Goal: Information Seeking & Learning: Understand process/instructions

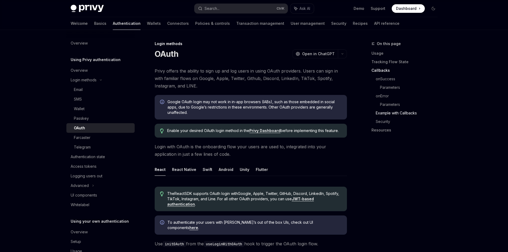
scroll to position [933, 0]
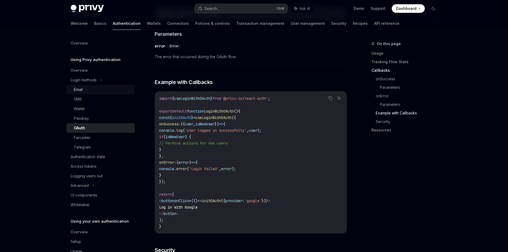
click at [81, 90] on div "Email" at bounding box center [78, 89] width 9 height 6
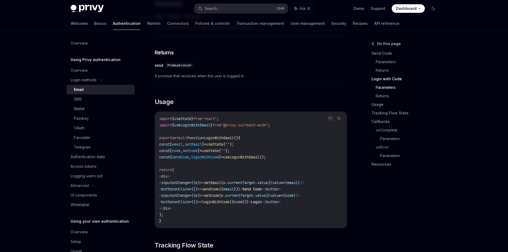
scroll to position [400, 0]
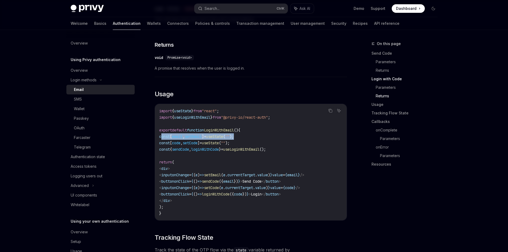
drag, startPoint x: 162, startPoint y: 131, endPoint x: 252, endPoint y: 135, distance: 90.5
click at [252, 135] on code "import { useState } from "react" ; import { useLoginWithEmail } from "@privy-io…" at bounding box center [250, 162] width 183 height 109
copy span "const [ email , setEmail ] = useState ( "" );"
click at [189, 147] on span "sendCode" at bounding box center [180, 149] width 17 height 5
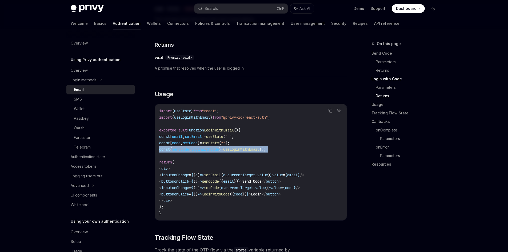
click at [189, 147] on span "sendCode" at bounding box center [180, 149] width 17 height 5
copy code "const { sendCode , loginWithCode } = useLoginWithEmail ();"
click at [202, 135] on code "import { useState } from "react" ; import { useLoginWithEmail } from "@privy-io…" at bounding box center [250, 162] width 183 height 109
drag, startPoint x: 202, startPoint y: 135, endPoint x: 211, endPoint y: 145, distance: 13.2
click at [202, 135] on code "import { useState } from "react" ; import { useLoginWithEmail } from "@privy-io…" at bounding box center [250, 162] width 183 height 109
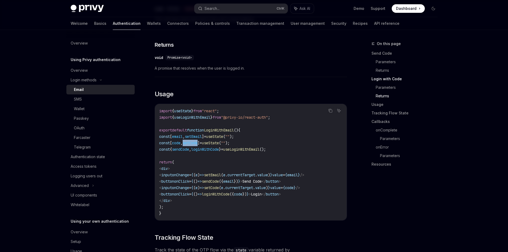
drag, startPoint x: 242, startPoint y: 176, endPoint x: 278, endPoint y: 183, distance: 36.0
click at [276, 179] on span "< button onClick = { () => sendCode ({ email }) } > Send Code </ button >" at bounding box center [220, 181] width 122 height 5
copy span "sendCode ({ email })"
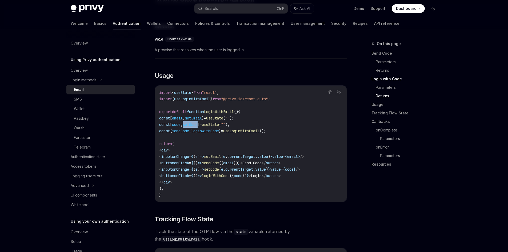
scroll to position [427, 0]
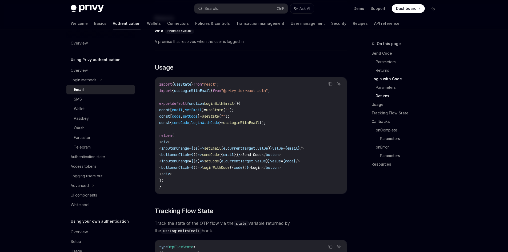
click at [188, 120] on span "sendCode" at bounding box center [180, 122] width 17 height 5
copy code "const { sendCode , loginWithCode } = useLoginWithEmail ();"
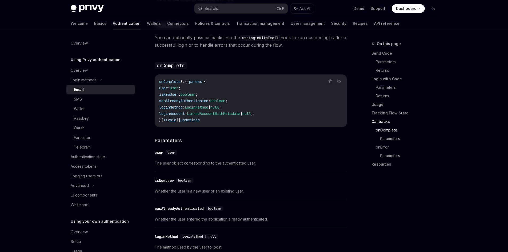
scroll to position [773, 0]
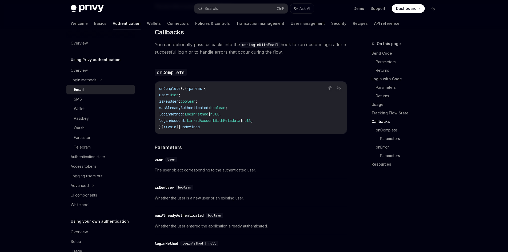
click at [169, 87] on span "onComplete" at bounding box center [169, 88] width 21 height 5
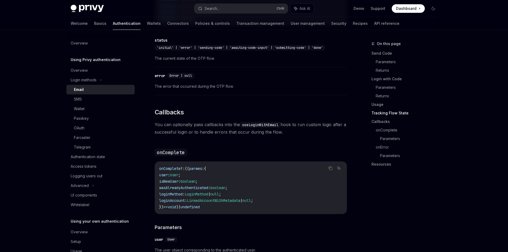
click at [255, 122] on code "useLoginWithEmail" at bounding box center [260, 125] width 41 height 6
click at [421, 108] on link "Usage" at bounding box center [406, 104] width 70 height 9
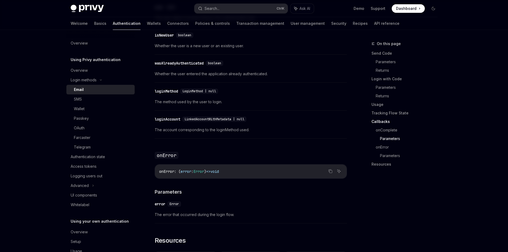
scroll to position [951, 0]
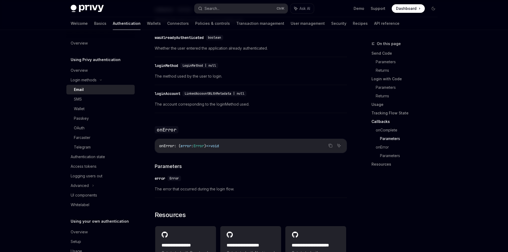
click at [200, 144] on span "Error" at bounding box center [198, 145] width 11 height 5
copy span "Error"
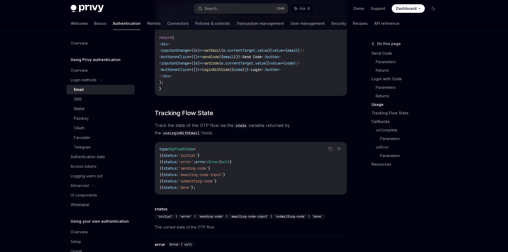
scroll to position [418, 0]
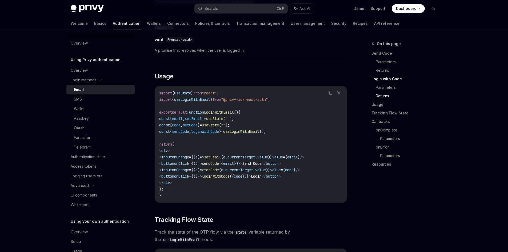
click at [230, 174] on span "loginWithCode" at bounding box center [216, 176] width 28 height 5
copy span "loginWithCode"
click at [230, 174] on span "loginWithCode" at bounding box center [216, 176] width 28 height 5
click at [253, 175] on code "import { useState } from "react" ; import { useLoginWithEmail } from "@privy-io…" at bounding box center [250, 144] width 183 height 109
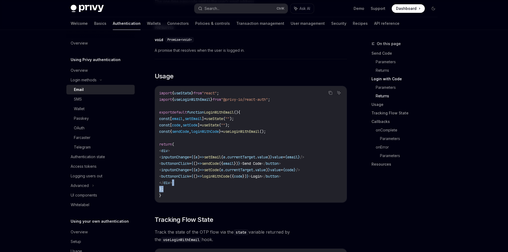
click at [253, 175] on code "import { useState } from "react" ; import { useLoginWithEmail } from "@privy-io…" at bounding box center [250, 144] width 183 height 109
click at [230, 174] on span "loginWithCode" at bounding box center [216, 176] width 28 height 5
click at [89, 146] on div "Telegram" at bounding box center [82, 147] width 17 height 6
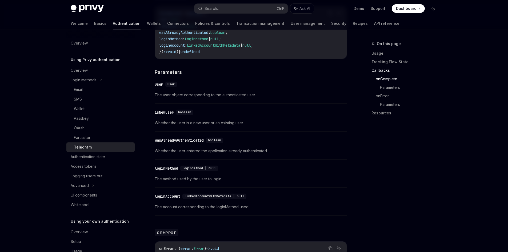
scroll to position [613, 0]
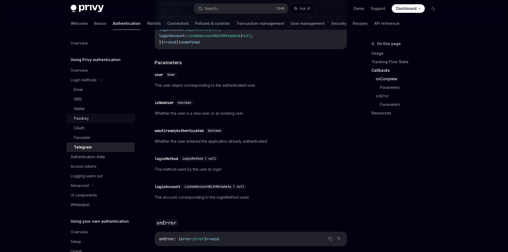
click at [86, 118] on div "Passkey" at bounding box center [81, 118] width 15 height 6
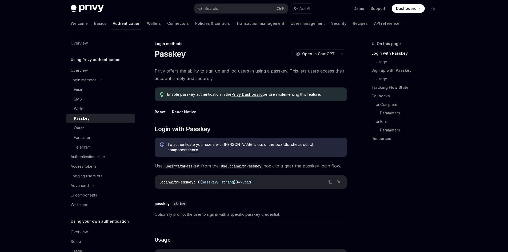
click at [181, 113] on button "React Native" at bounding box center [184, 112] width 24 height 13
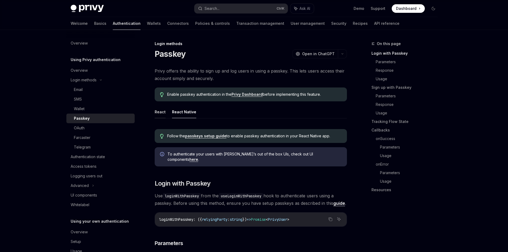
click at [157, 112] on button "React" at bounding box center [160, 112] width 11 height 13
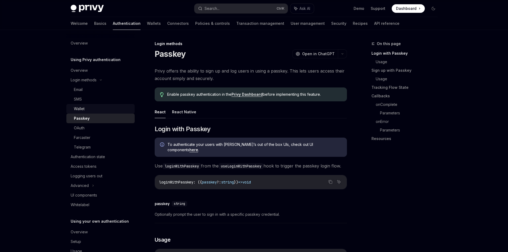
click at [88, 107] on div "Wallet" at bounding box center [103, 109] width 58 height 6
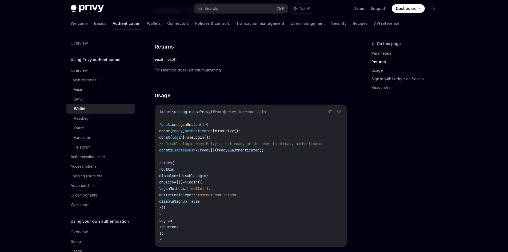
scroll to position [267, 0]
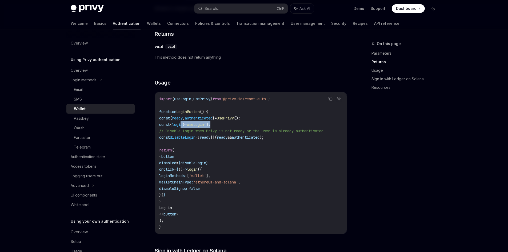
drag, startPoint x: 195, startPoint y: 135, endPoint x: 243, endPoint y: 134, distance: 48.5
click at [243, 134] on code "import { useLogin , usePrivy } from '@privy-io/react-auth' ; function LoginButt…" at bounding box center [250, 163] width 183 height 134
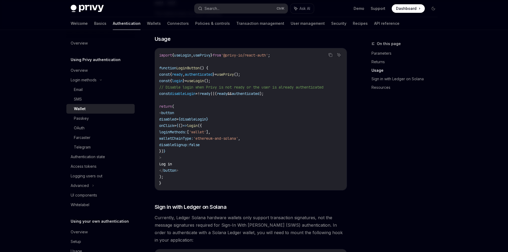
scroll to position [320, 0]
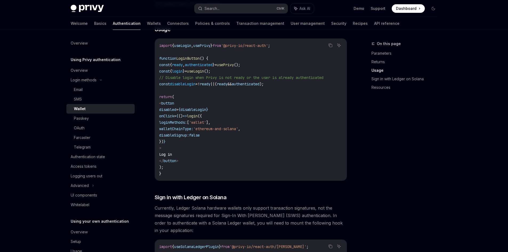
drag, startPoint x: 211, startPoint y: 131, endPoint x: 280, endPoint y: 147, distance: 71.3
click at [280, 147] on code "import { useLogin , usePrivy } from '@privy-io/react-auth' ; function LoginButt…" at bounding box center [250, 109] width 183 height 134
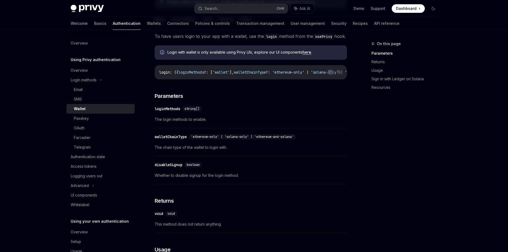
scroll to position [53, 0]
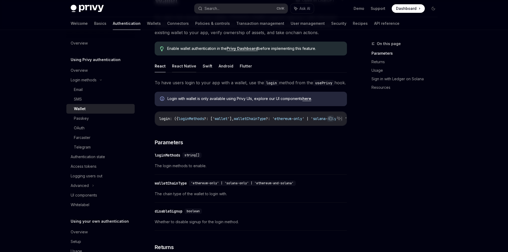
click at [187, 68] on button "React Native" at bounding box center [184, 66] width 24 height 13
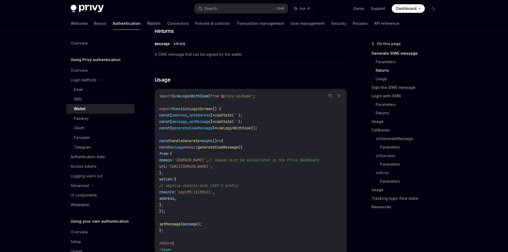
scroll to position [453, 0]
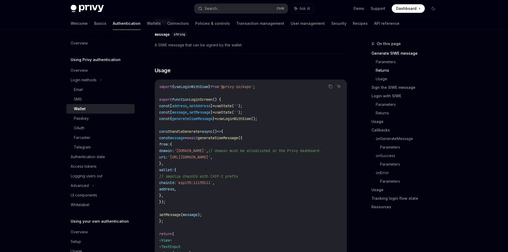
click at [241, 121] on span "useLoginWithSiwe" at bounding box center [234, 118] width 34 height 5
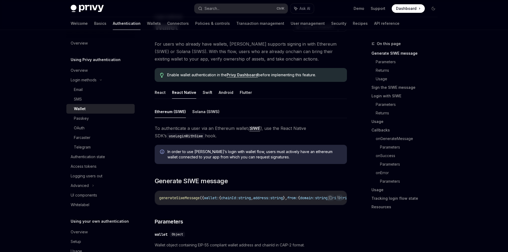
scroll to position [27, 0]
click at [166, 94] on ul "React React Native Swift Android Flutter" at bounding box center [251, 92] width 192 height 13
click at [163, 94] on button "React" at bounding box center [160, 92] width 11 height 13
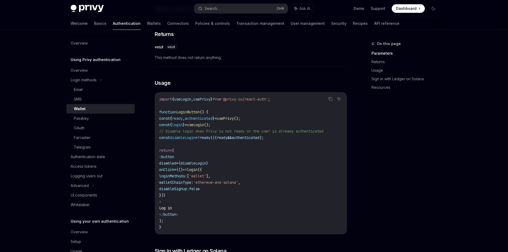
scroll to position [267, 0]
drag, startPoint x: 235, startPoint y: 135, endPoint x: 167, endPoint y: 134, distance: 67.7
click at [167, 134] on code "import { useLogin , usePrivy } from '@privy-io/react-auth' ; function LoginButt…" at bounding box center [250, 163] width 183 height 134
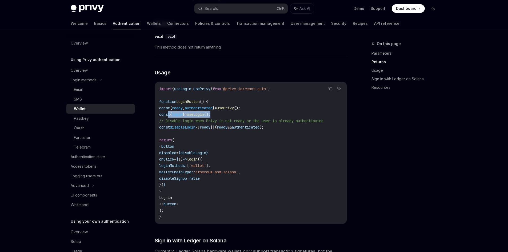
scroll to position [275, 0]
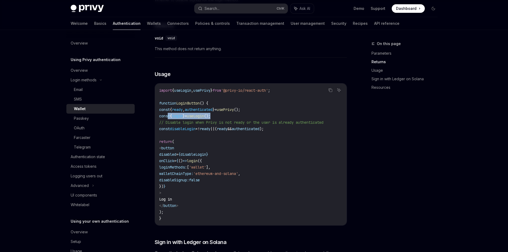
copy span "const { login } = useLogin ();"
click at [198, 163] on span "login" at bounding box center [192, 160] width 11 height 5
drag, startPoint x: 220, startPoint y: 169, endPoint x: 190, endPoint y: 196, distance: 40.8
click at [190, 196] on code "import { useLogin , usePrivy } from '@privy-io/react-auth' ; function LoginButt…" at bounding box center [250, 154] width 183 height 134
copy code "login ({ loginMethods: [ 'wallet' ], walletChainType: 'ethereum-and-solana' , d…"
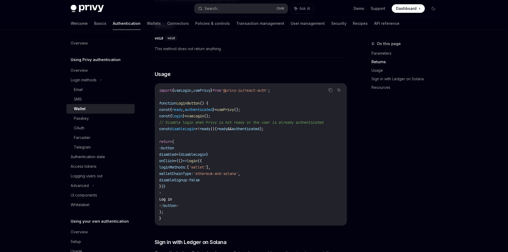
click at [199, 129] on code "import { useLogin , usePrivy } from '@privy-io/react-auth' ; function LoginButt…" at bounding box center [250, 154] width 183 height 134
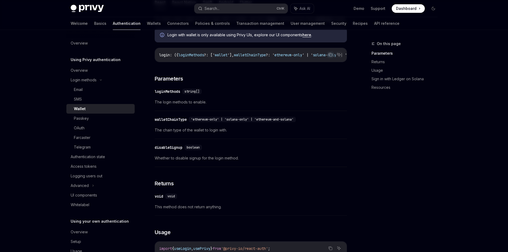
scroll to position [115, 0]
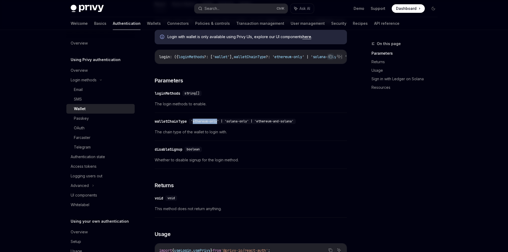
drag, startPoint x: 196, startPoint y: 132, endPoint x: 220, endPoint y: 130, distance: 24.0
click at [220, 123] on span "'ethereum-only' | 'solana-only' | 'ethereum-and-solana'" at bounding box center [242, 121] width 103 height 4
copy span "ethereum-only"
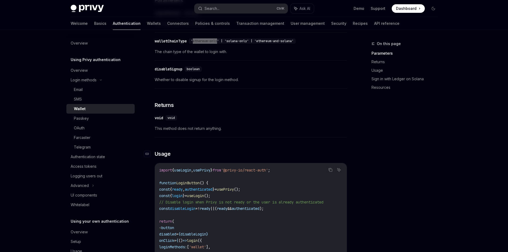
scroll to position [195, 0]
drag, startPoint x: 190, startPoint y: 91, endPoint x: 242, endPoint y: 91, distance: 51.7
click at [242, 83] on span "Whether to disable signup for the login method." at bounding box center [251, 80] width 192 height 6
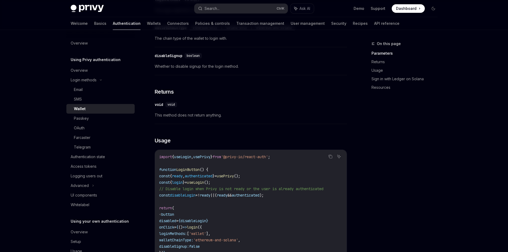
scroll to position [169, 0]
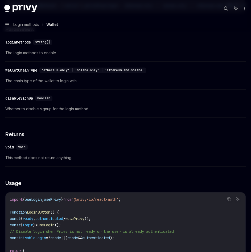
type textarea "*"
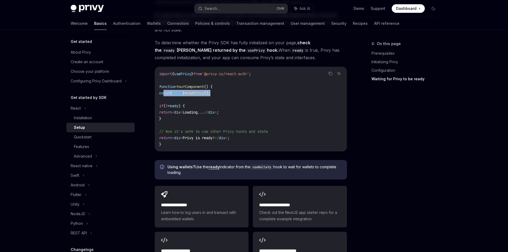
scroll to position [9, 0]
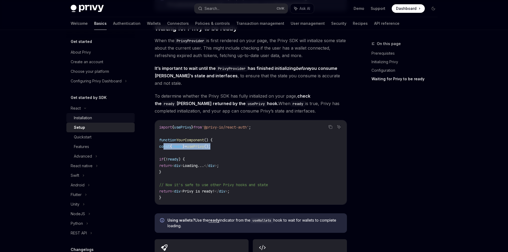
click at [91, 119] on div "Installation" at bounding box center [83, 118] width 18 height 6
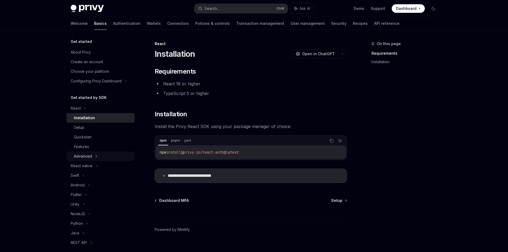
click at [95, 157] on icon at bounding box center [96, 156] width 2 height 6
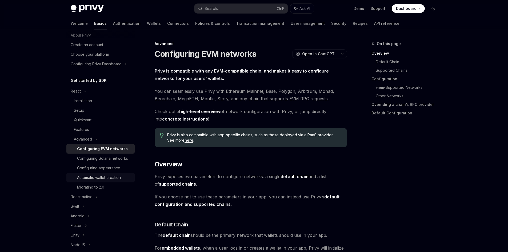
scroll to position [27, 0]
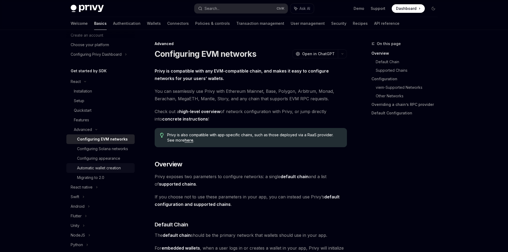
click at [110, 171] on div "Automatic wallet creation" at bounding box center [99, 168] width 44 height 6
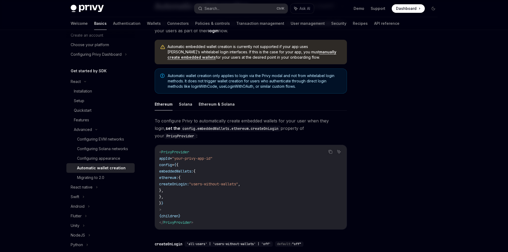
scroll to position [53, 0]
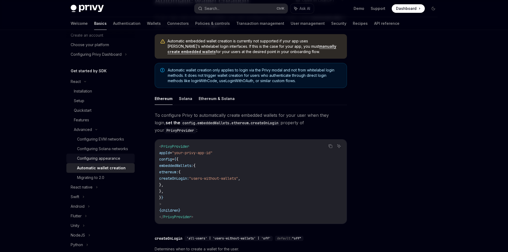
click at [101, 162] on div "Configuring appearance" at bounding box center [98, 158] width 43 height 6
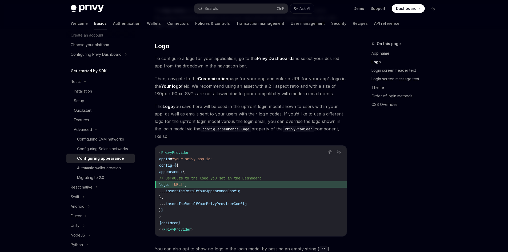
scroll to position [187, 0]
drag, startPoint x: 241, startPoint y: 169, endPoint x: 173, endPoint y: 169, distance: 68.5
click at [173, 181] on span "logo: '[URL]' ," at bounding box center [250, 184] width 183 height 6
copy span "logo: '[URL]' ,"
drag, startPoint x: 167, startPoint y: 156, endPoint x: 204, endPoint y: 155, distance: 36.3
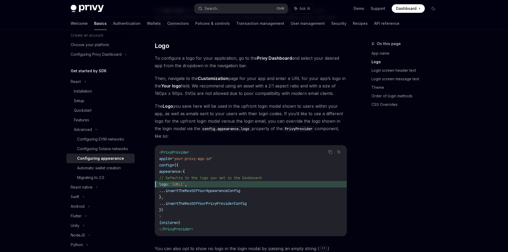
click at [204, 155] on code "< PrivyProvider appId = "your-privy-app-id" config = { { appearance: { // Defau…" at bounding box center [250, 190] width 183 height 83
copy span "appearance: {"
click at [169, 169] on span "appearance:" at bounding box center [170, 171] width 23 height 5
drag, startPoint x: 192, startPoint y: 156, endPoint x: 217, endPoint y: 156, distance: 24.3
click at [217, 156] on code "< PrivyProvider appId = "your-privy-app-id" config = { { appearance: { // Defau…" at bounding box center [250, 190] width 183 height 83
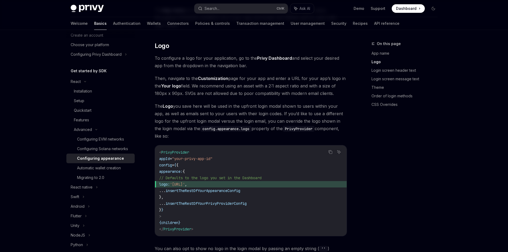
copy span "appearance: {"
click at [205, 157] on code "< PrivyProvider appId = "your-privy-app-id" config = { { appearance: { // Defau…" at bounding box center [250, 190] width 183 height 83
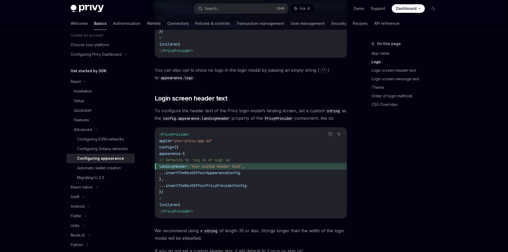
scroll to position [373, 0]
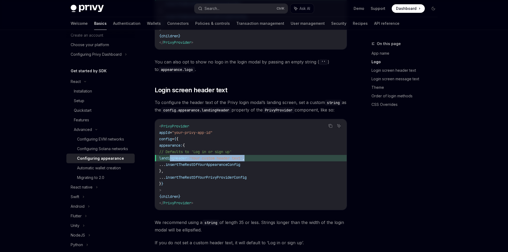
drag, startPoint x: 171, startPoint y: 151, endPoint x: 275, endPoint y: 150, distance: 103.5
click at [275, 155] on span "landingHeader: 'Your custom header text' ," at bounding box center [250, 158] width 183 height 6
copy span "landingHeader: 'Your custom header text' ,"
click at [262, 142] on code "< PrivyProvider appId = "your-privy-app-id" config = { { appearance: { // Defau…" at bounding box center [250, 164] width 183 height 83
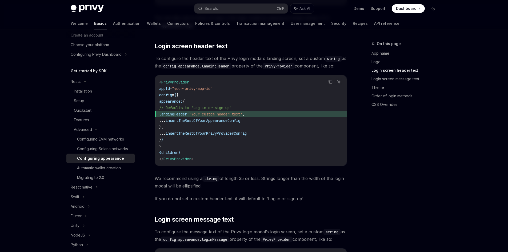
scroll to position [427, 0]
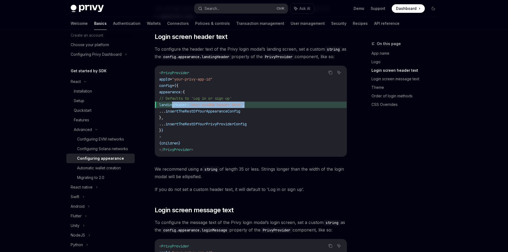
drag, startPoint x: 266, startPoint y: 98, endPoint x: 173, endPoint y: 97, distance: 93.6
click at [173, 102] on span "landingHeader: 'Your custom header text' ," at bounding box center [250, 105] width 183 height 6
copy span "landingHeader: 'Your custom header text' ,"
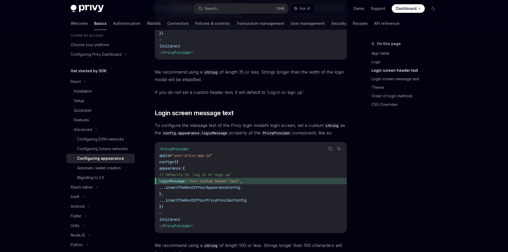
scroll to position [533, 0]
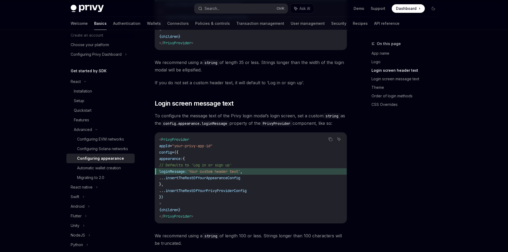
click at [187, 169] on span "loginMessage:" at bounding box center [173, 171] width 28 height 5
drag, startPoint x: 201, startPoint y: 164, endPoint x: 248, endPoint y: 165, distance: 47.5
click at [248, 168] on span "loginMessage: 'Your custom header text' ," at bounding box center [250, 171] width 183 height 6
click at [240, 169] on span "'Your custom header text'" at bounding box center [213, 171] width 53 height 5
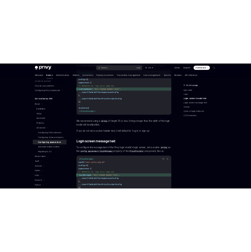
scroll to position [507, 0]
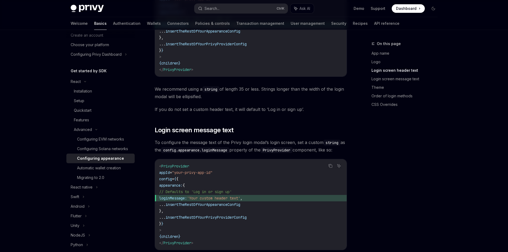
type textarea "*"
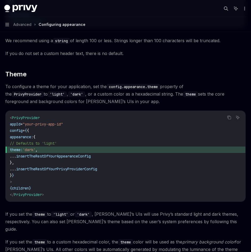
scroll to position [720, 0]
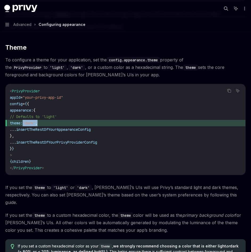
drag, startPoint x: 22, startPoint y: 123, endPoint x: 56, endPoint y: 124, distance: 33.6
click at [56, 124] on span "theme: 'dark' ," at bounding box center [126, 123] width 232 height 6
copy span "theme: 'dark' ,"
click at [233, 135] on code "< PrivyProvider appId = "your-privy-app-id" config = { { appearance: { // Defau…" at bounding box center [126, 129] width 232 height 83
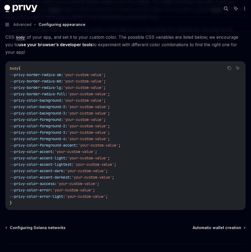
scroll to position [1205, 0]
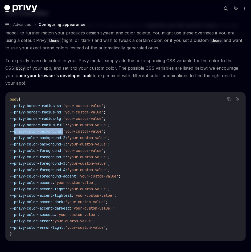
drag, startPoint x: 14, startPoint y: 118, endPoint x: 70, endPoint y: 118, distance: 56.3
click at [70, 129] on span "--privy-color-background : 'your-custom-value' ;" at bounding box center [58, 131] width 96 height 5
copy span "--privy-color-background :"
click at [22, 120] on code "body { --privy-border-radius-sm : 'your-custom-value' ; --privy-border-radius-m…" at bounding box center [126, 166] width 232 height 141
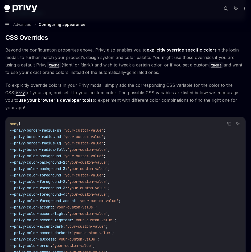
scroll to position [1179, 0]
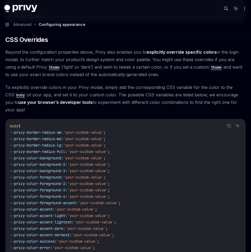
drag, startPoint x: 59, startPoint y: 194, endPoint x: 9, endPoint y: 194, distance: 50.9
click at [9, 194] on div "body { --privy-border-radius-sm : 'your-custom-value' ; --privy-border-radius-m…" at bounding box center [126, 193] width 240 height 148
copy span "--privy-color-accent"
drag, startPoint x: 70, startPoint y: 162, endPoint x: 13, endPoint y: 161, distance: 57.6
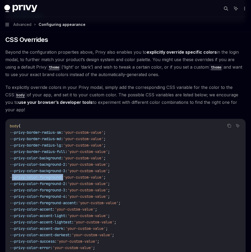
click at [13, 175] on span "--privy-color-foreground : 'your-custom-value' ;" at bounding box center [58, 177] width 96 height 5
copy span "--privy-color-foreground :"
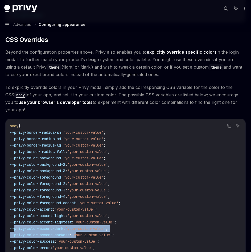
drag, startPoint x: 14, startPoint y: 214, endPoint x: 86, endPoint y: 219, distance: 71.9
click at [86, 219] on code "body { --privy-border-radius-sm : 'your-custom-value' ; --privy-border-radius-m…" at bounding box center [126, 193] width 232 height 141
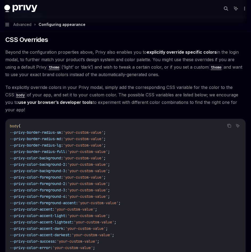
click at [91, 203] on code "body { --privy-border-radius-sm : 'your-custom-value' ; --privy-border-radius-m…" at bounding box center [126, 193] width 232 height 141
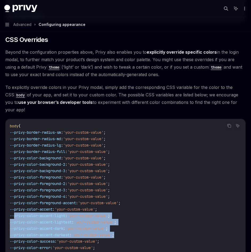
drag, startPoint x: 46, startPoint y: 204, endPoint x: 139, endPoint y: 221, distance: 95.4
click at [139, 221] on code "body { --privy-border-radius-sm : 'your-custom-value' ; --privy-border-radius-m…" at bounding box center [126, 193] width 232 height 141
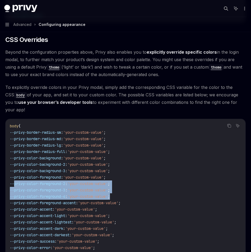
drag, startPoint x: 18, startPoint y: 169, endPoint x: 129, endPoint y: 181, distance: 111.9
click at [129, 181] on code "body { --privy-border-radius-sm : 'your-custom-value' ; --privy-border-radius-m…" at bounding box center [126, 193] width 232 height 141
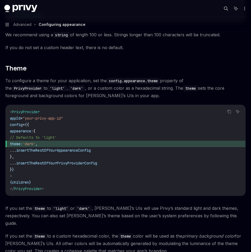
scroll to position [699, 0]
